Goal: Check status: Check status

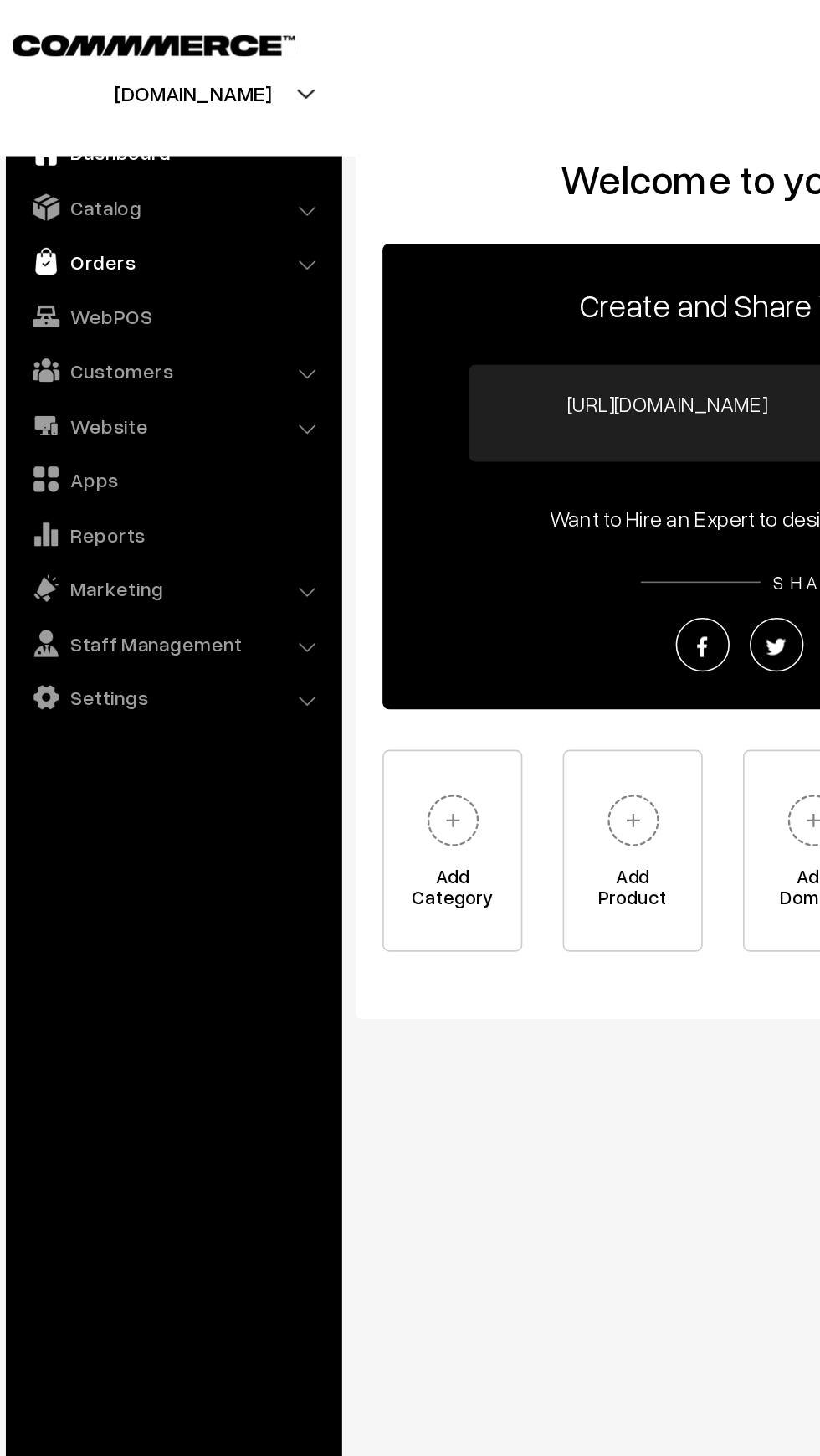
click at [68, 160] on link "Orders" at bounding box center [121, 162] width 200 height 31
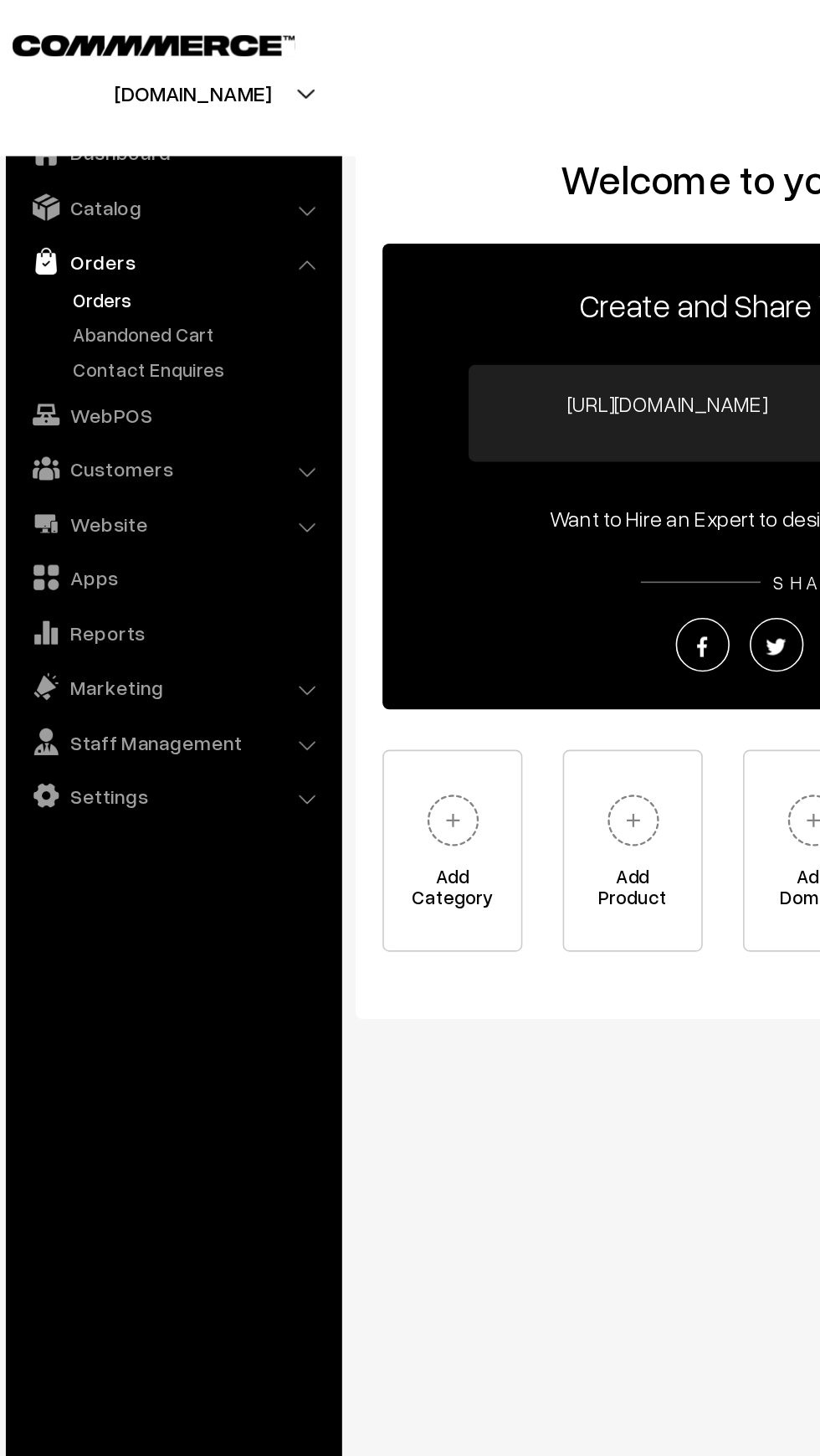
click at [63, 189] on link "Orders" at bounding box center [137, 187] width 166 height 18
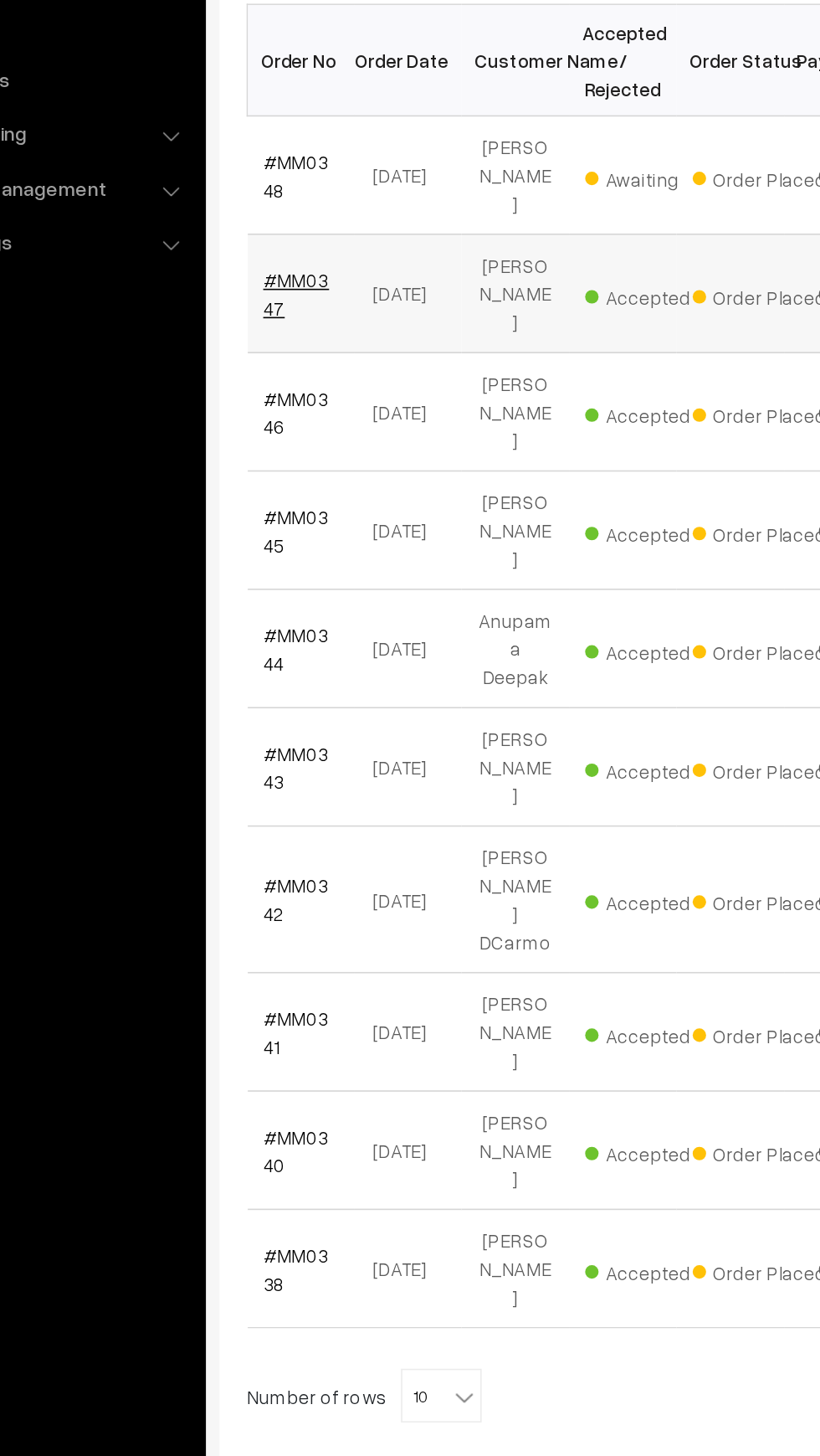
click at [265, 526] on link "#MM0347" at bounding box center [283, 527] width 41 height 32
